Goal: Task Accomplishment & Management: Use online tool/utility

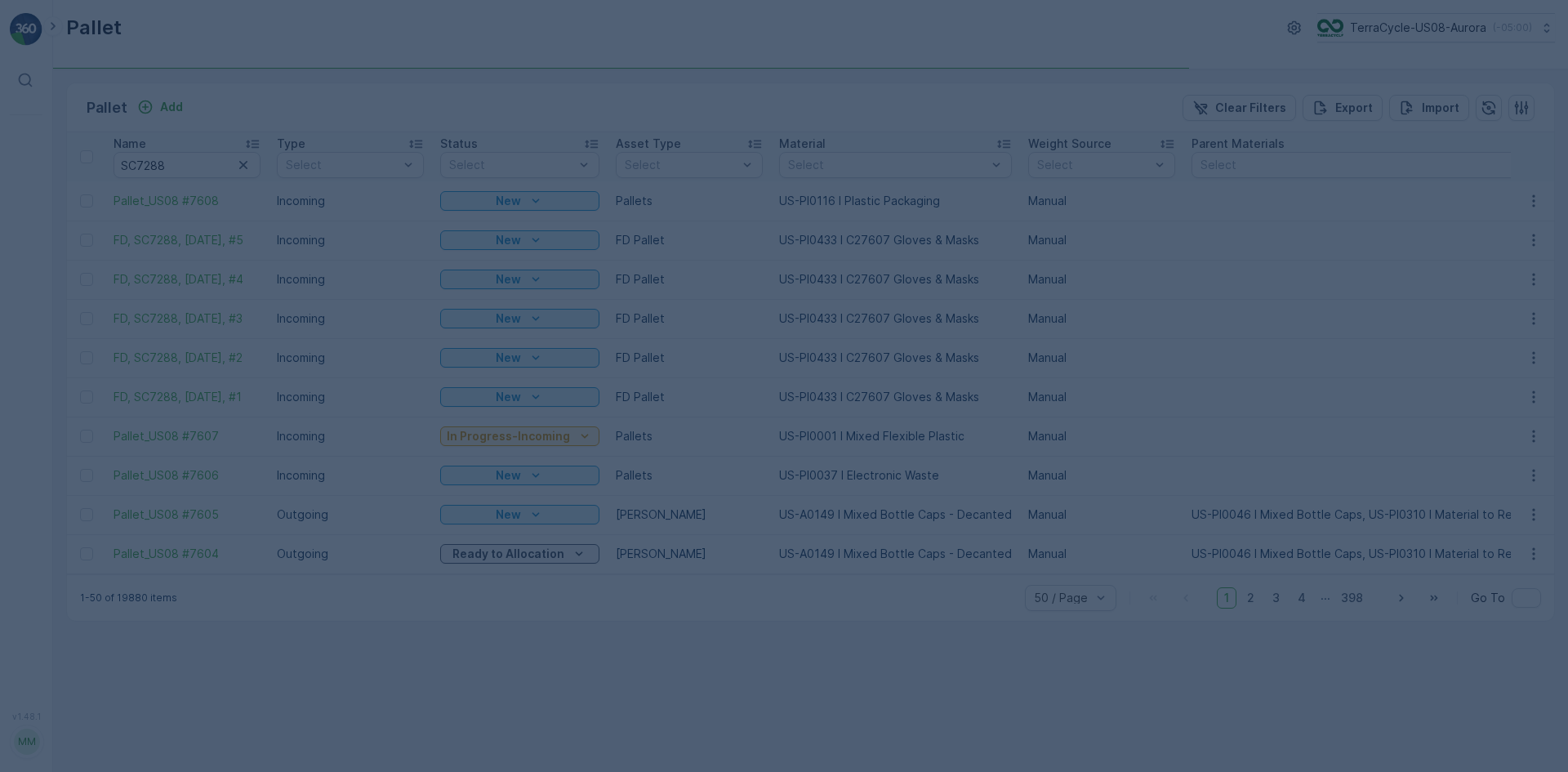
type input "SC7288"
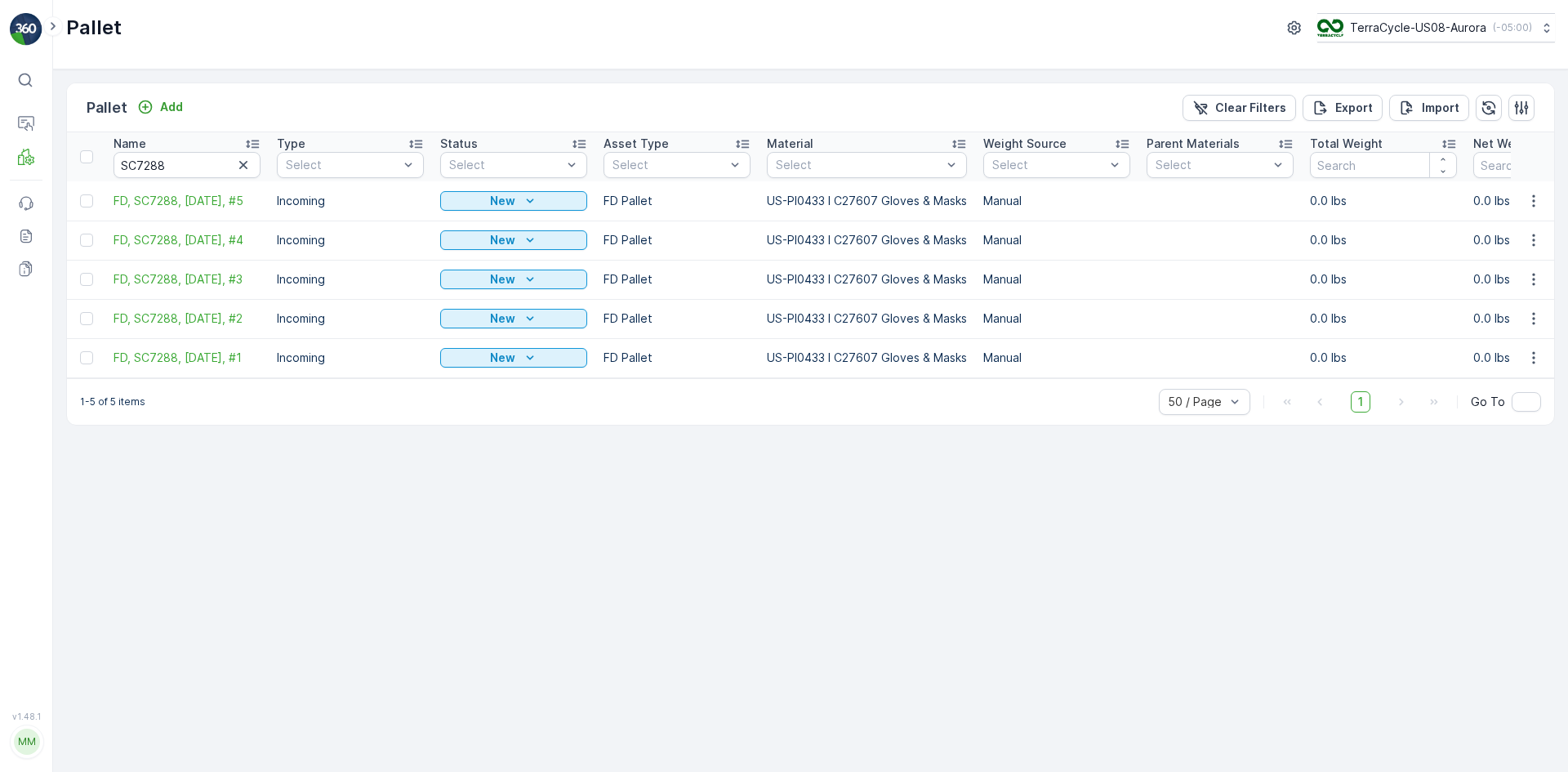
drag, startPoint x: 90, startPoint y: 161, endPoint x: 99, endPoint y: 169, distance: 12.0
click at [90, 160] on div at bounding box center [86, 157] width 13 height 13
click at [89, 150] on input "checkbox" at bounding box center [89, 150] width 0 height 0
click at [1450, 114] on p "Print QR" at bounding box center [1430, 108] width 49 height 16
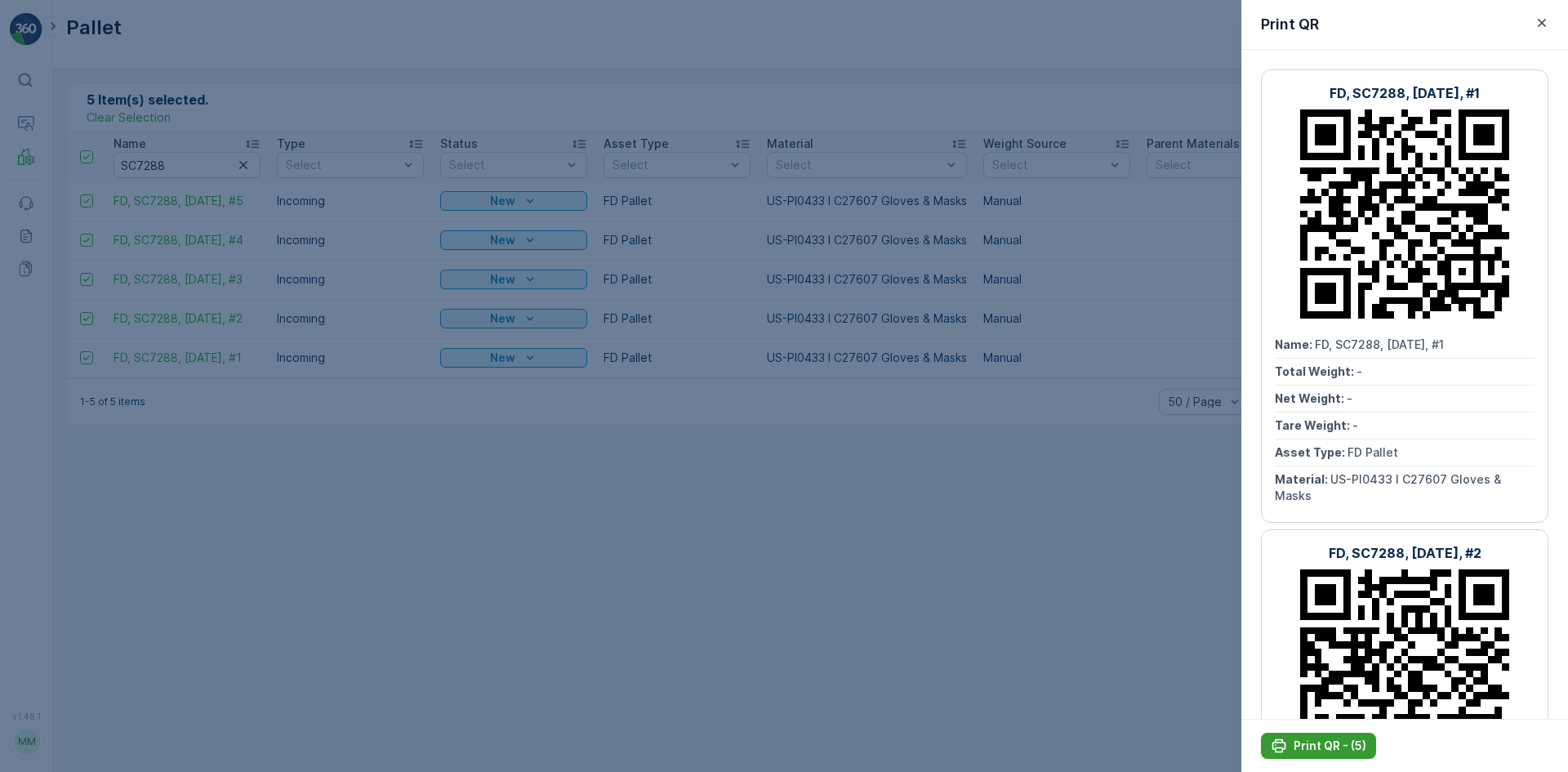
click at [1312, 739] on p "Print QR - (5)" at bounding box center [1330, 746] width 72 height 16
